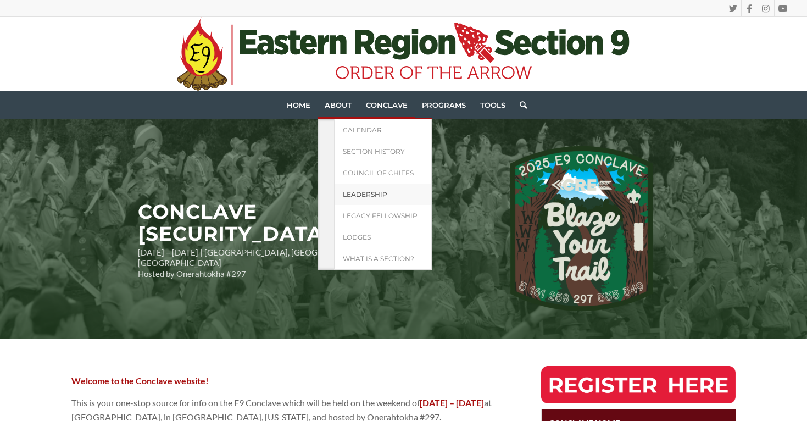
click at [367, 190] on span "Leadership" at bounding box center [365, 194] width 44 height 8
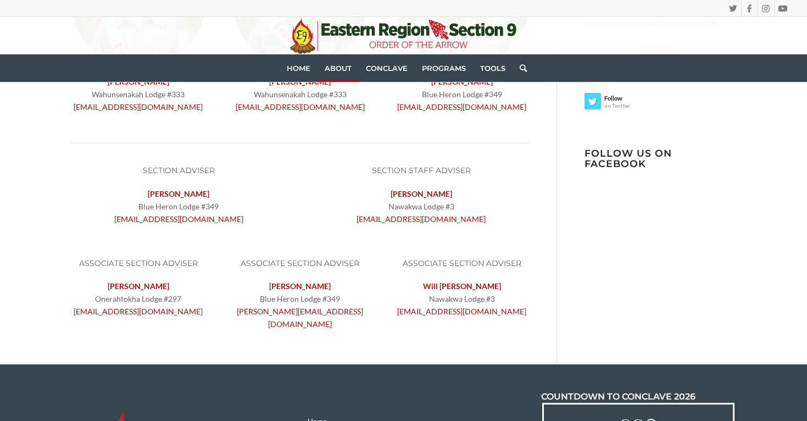
scroll to position [338, 0]
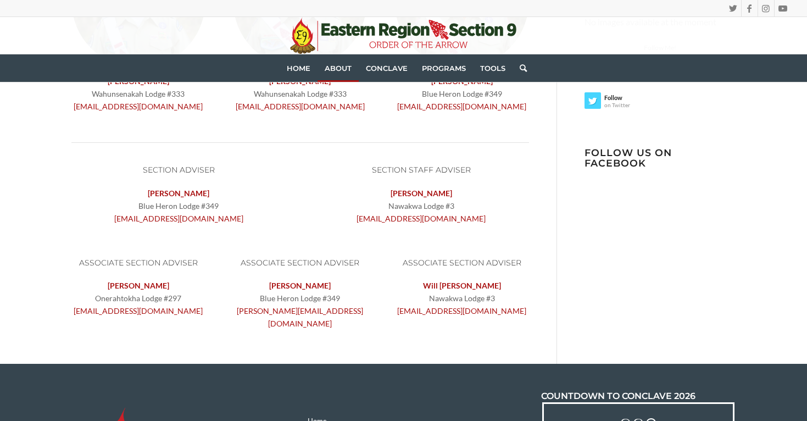
click at [616, 186] on section "Follow us on Facebook" at bounding box center [660, 167] width 152 height 73
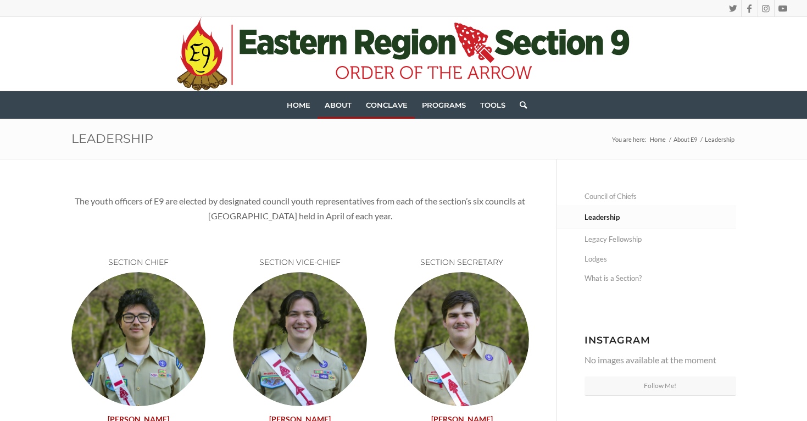
scroll to position [0, 0]
click at [305, 102] on span "Home" at bounding box center [299, 104] width 24 height 9
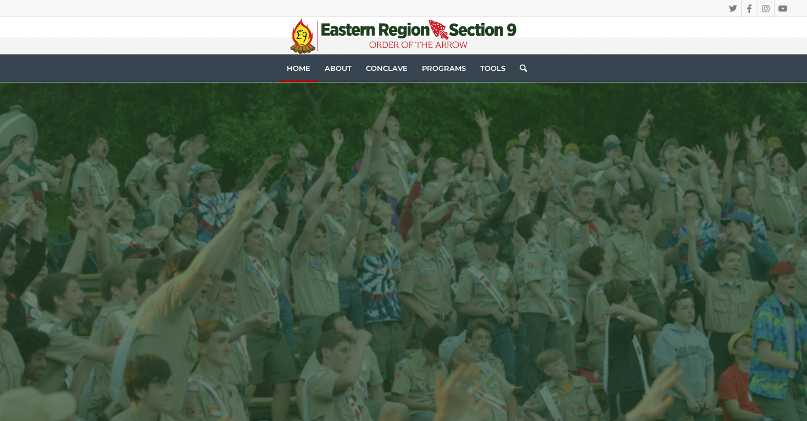
scroll to position [82, 0]
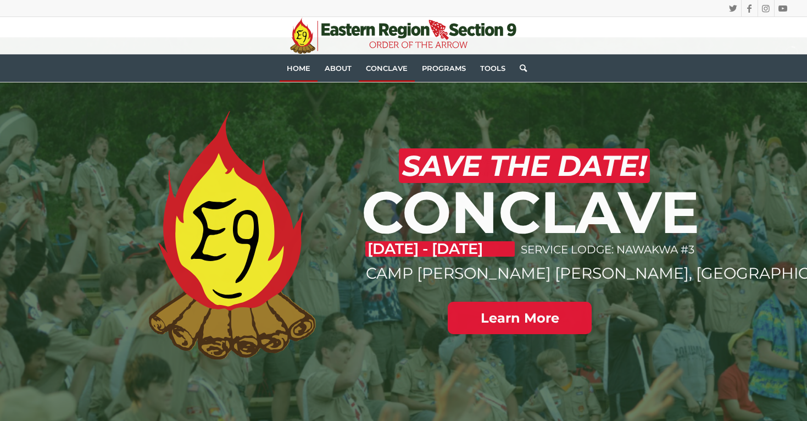
click at [382, 69] on span "Conclave" at bounding box center [387, 68] width 42 height 9
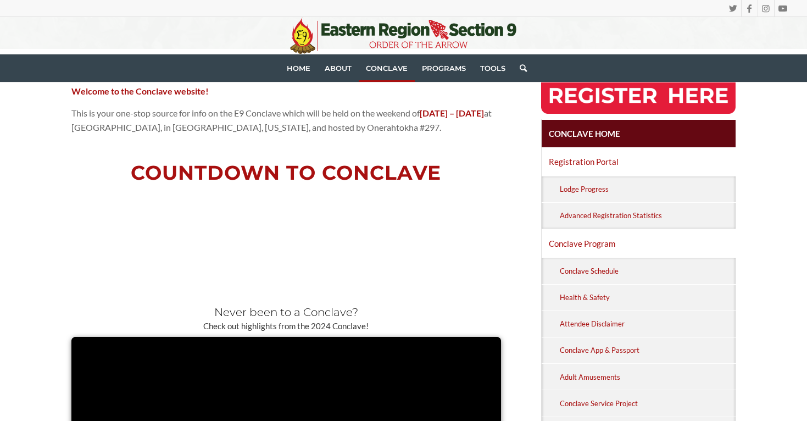
scroll to position [650, 0]
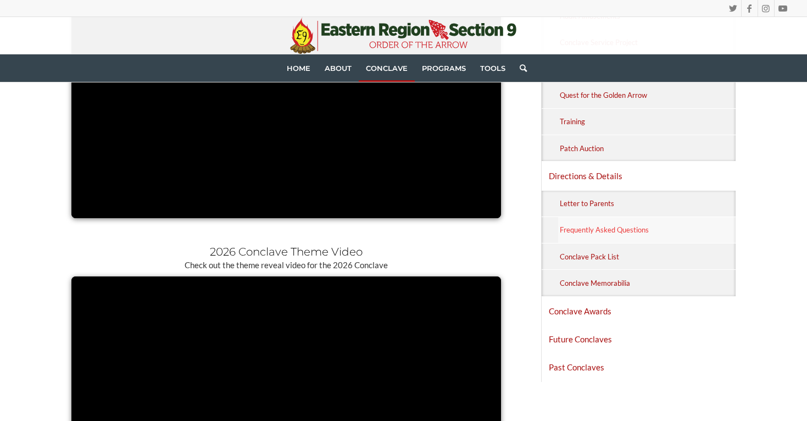
click at [598, 225] on link "Frequently Asked Questions" at bounding box center [647, 230] width 178 height 26
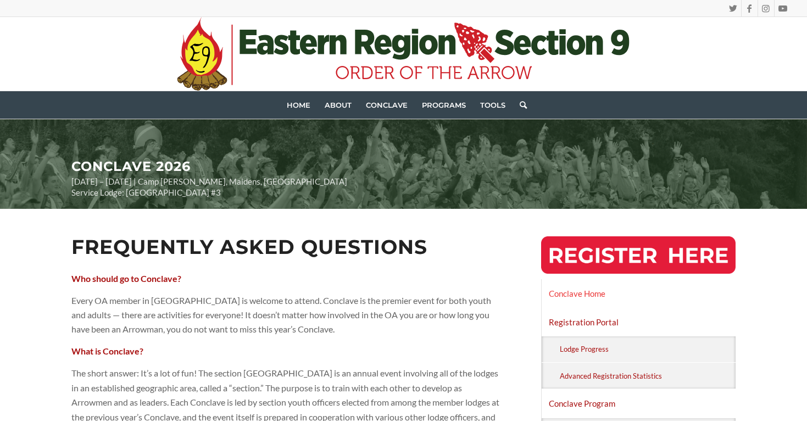
click at [588, 291] on link "Conclave Home" at bounding box center [638, 293] width 194 height 27
